Goal: Find specific page/section: Find specific page/section

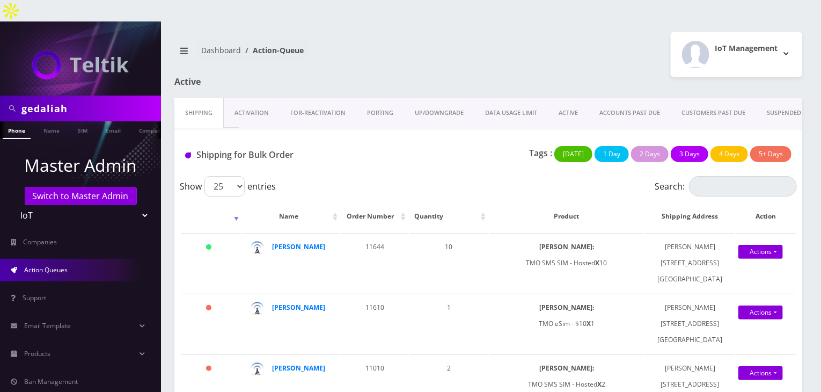
drag, startPoint x: 50, startPoint y: 85, endPoint x: 0, endPoint y: 86, distance: 50.4
click at [0, 95] on div "gedaliah" at bounding box center [80, 108] width 161 height 26
click at [148, 152] on p "Master Admin" at bounding box center [80, 165] width 161 height 26
drag, startPoint x: 90, startPoint y: 89, endPoint x: 0, endPoint y: 83, distance: 89.8
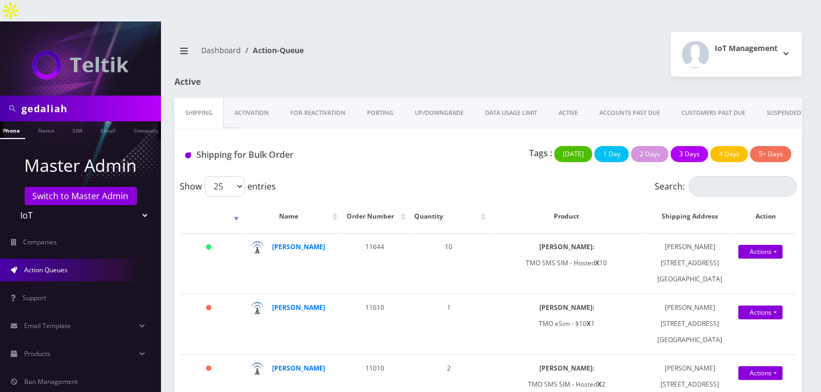
click at [0, 95] on div "gedaliah" at bounding box center [80, 108] width 161 height 26
type input "atrigos"
click at [40, 121] on link "Name" at bounding box center [46, 130] width 27 height 18
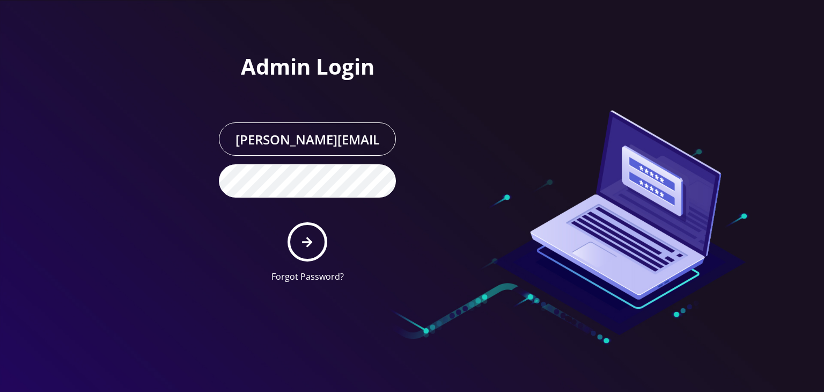
click at [313, 239] on button "submit" at bounding box center [307, 241] width 39 height 39
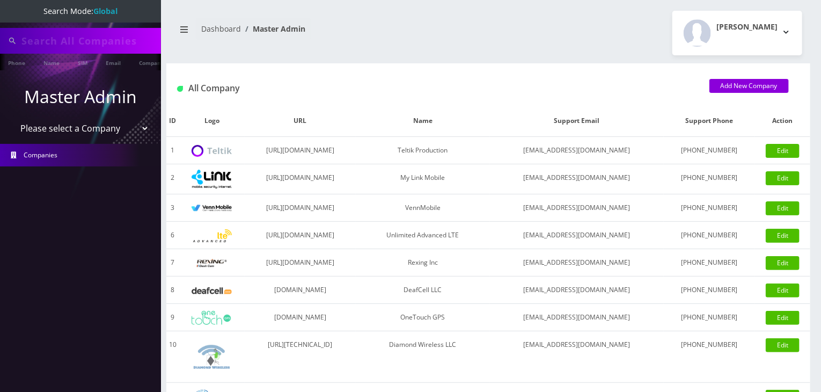
type input "atrigos"
click at [89, 134] on select "Please select a Company Teltik Production My Link Mobile VennMobile Unlimited A…" at bounding box center [80, 129] width 137 height 20
select select "13"
click at [12, 119] on select "Please select a Company Teltik Production My Link Mobile VennMobile Unlimited A…" at bounding box center [80, 129] width 137 height 20
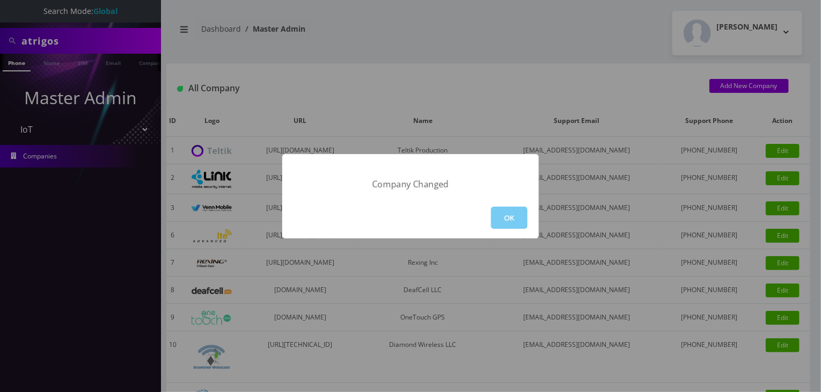
click at [500, 208] on button "OK" at bounding box center [509, 218] width 36 height 22
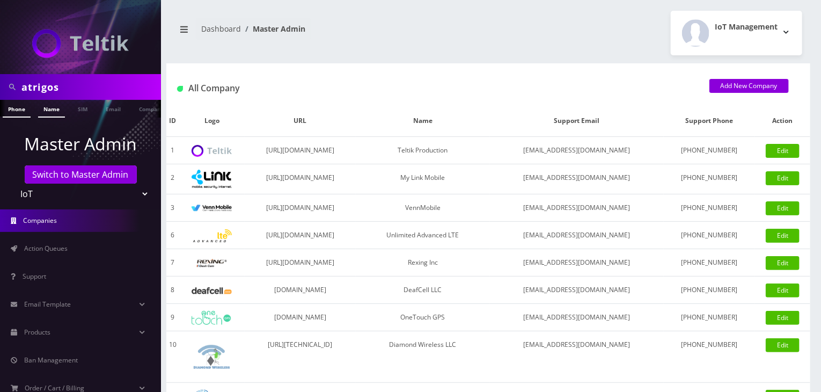
click at [50, 110] on link "Name" at bounding box center [51, 109] width 27 height 18
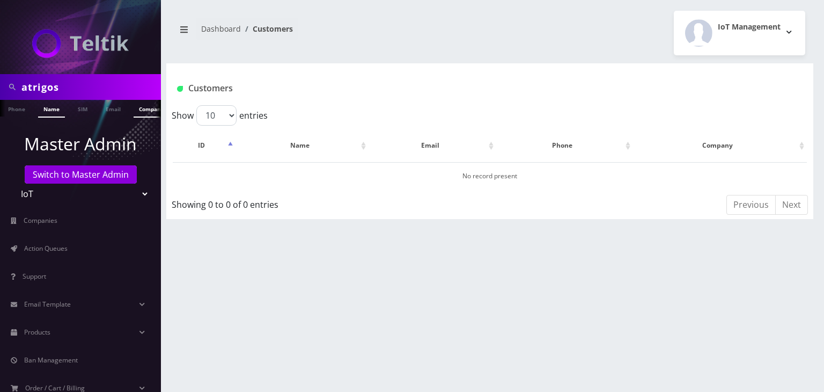
click at [146, 113] on link "Company" at bounding box center [152, 109] width 36 height 18
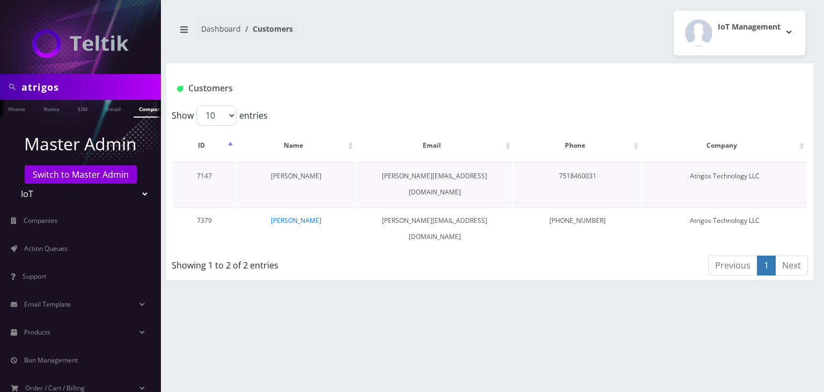
click at [307, 176] on link "[PERSON_NAME]" at bounding box center [296, 175] width 50 height 9
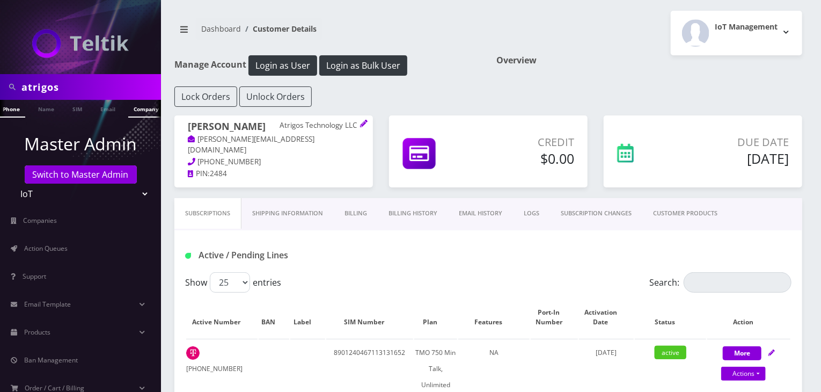
scroll to position [0, 11]
click at [131, 108] on link "Company" at bounding box center [141, 109] width 36 height 18
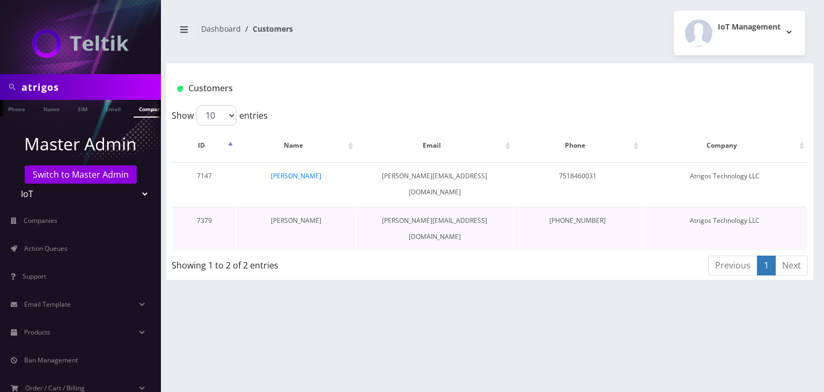
click at [285, 216] on link "[PERSON_NAME]" at bounding box center [296, 220] width 50 height 9
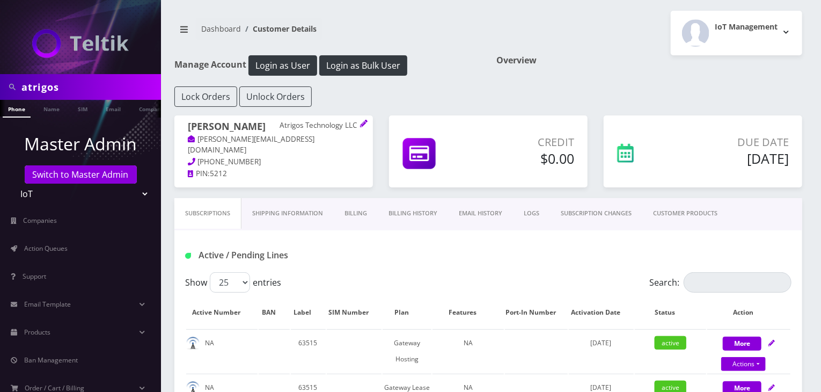
scroll to position [89, 0]
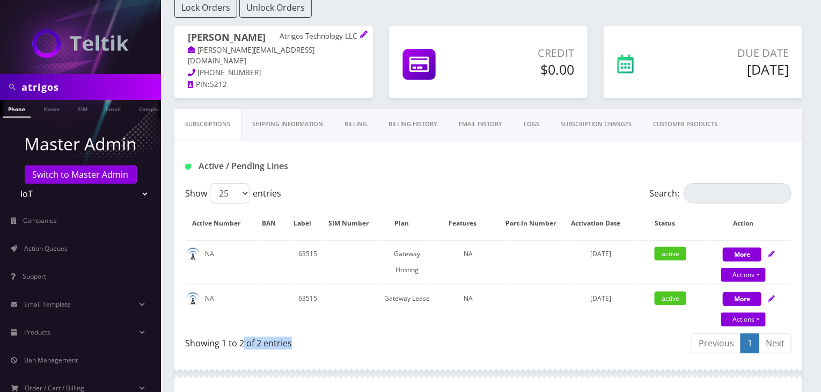
drag, startPoint x: 298, startPoint y: 342, endPoint x: 243, endPoint y: 348, distance: 55.6
click at [243, 348] on div "Showing 1 to 2 of 2 entries" at bounding box center [336, 344] width 303 height 25
click at [673, 132] on link "CUSTOMER PRODUCTS" at bounding box center [685, 124] width 86 height 31
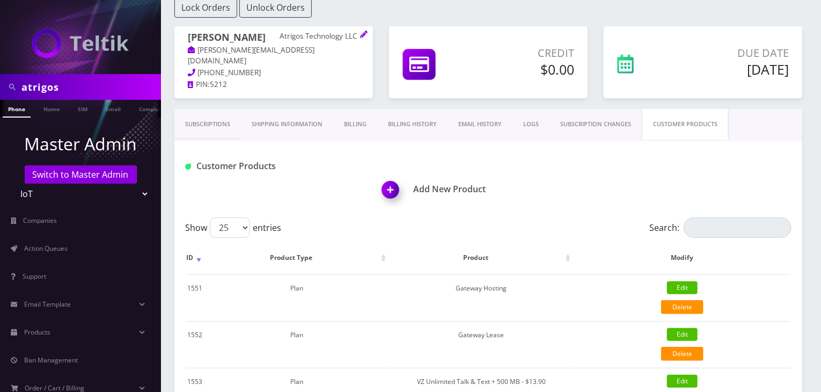
drag, startPoint x: 82, startPoint y: 87, endPoint x: 0, endPoint y: 89, distance: 82.1
click at [0, 89] on div "atrigos" at bounding box center [80, 87] width 161 height 26
type input "[PERSON_NAME]"
click at [51, 108] on link "Name" at bounding box center [51, 109] width 27 height 18
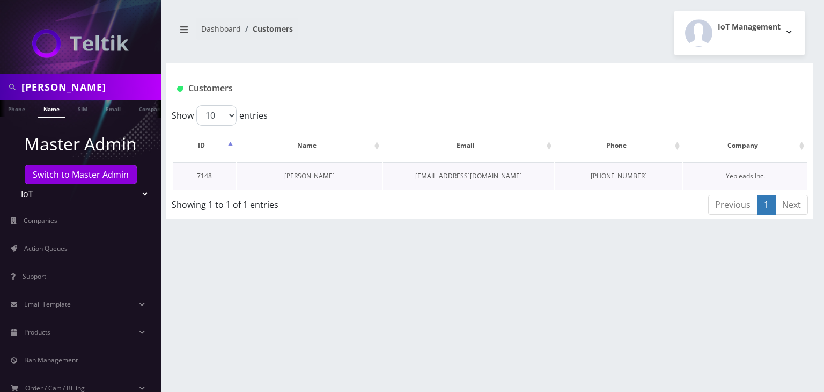
click at [319, 174] on link "[PERSON_NAME]" at bounding box center [309, 175] width 50 height 9
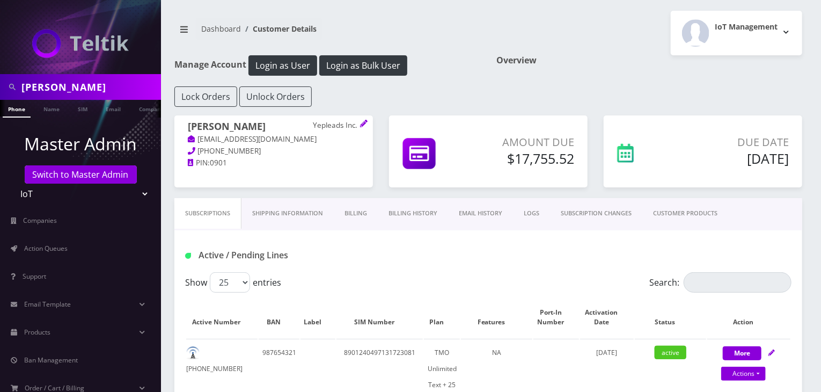
click at [406, 216] on link "Billing History" at bounding box center [413, 213] width 70 height 31
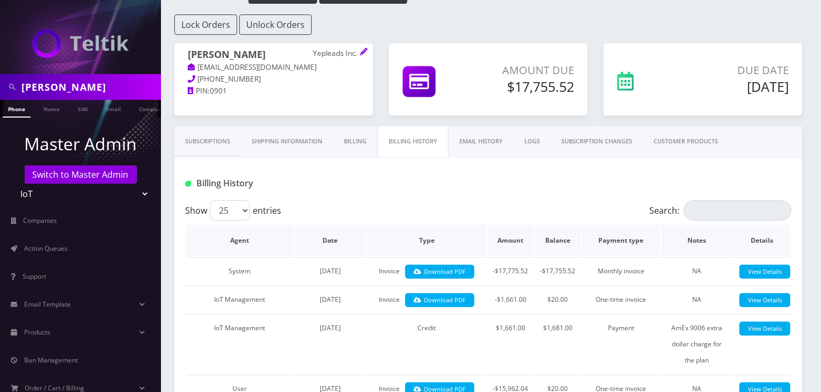
scroll to position [89, 0]
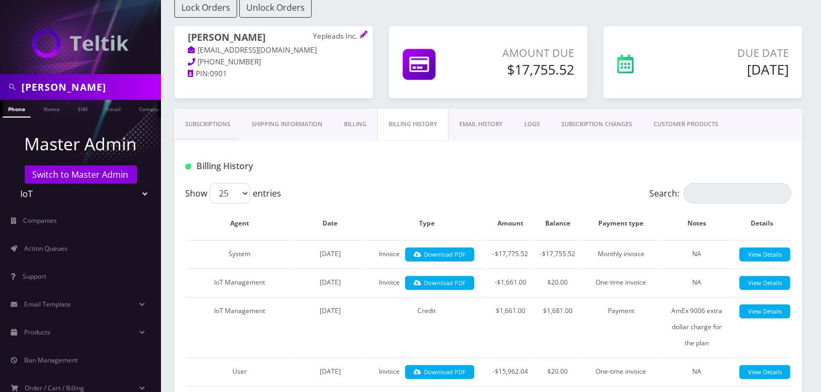
click at [222, 128] on link "Subscriptions" at bounding box center [207, 124] width 67 height 31
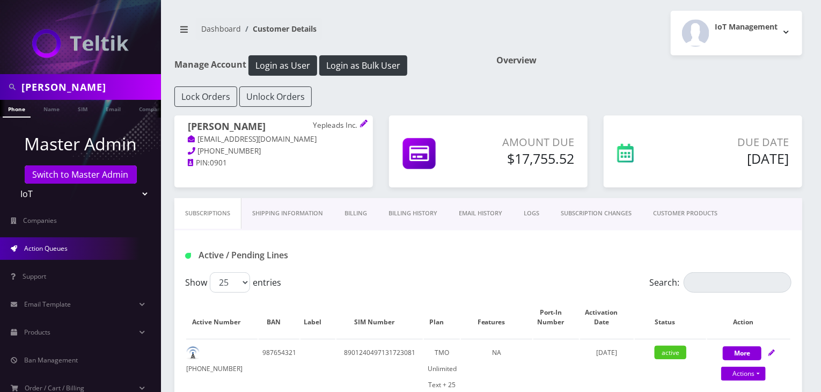
click at [69, 251] on link "Action Queues" at bounding box center [80, 248] width 161 height 23
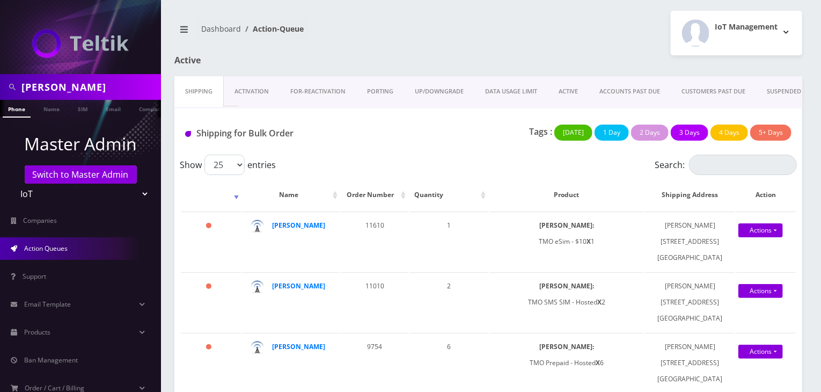
scroll to position [0, 5]
click at [43, 106] on link "Name" at bounding box center [46, 109] width 27 height 18
